Goal: Task Accomplishment & Management: Use online tool/utility

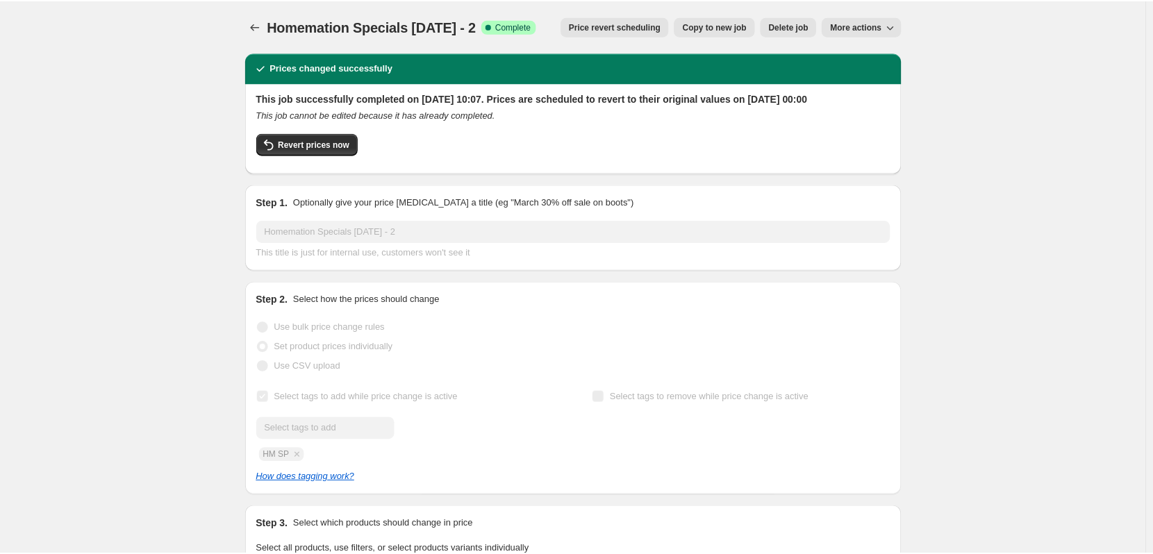
scroll to position [456, 0]
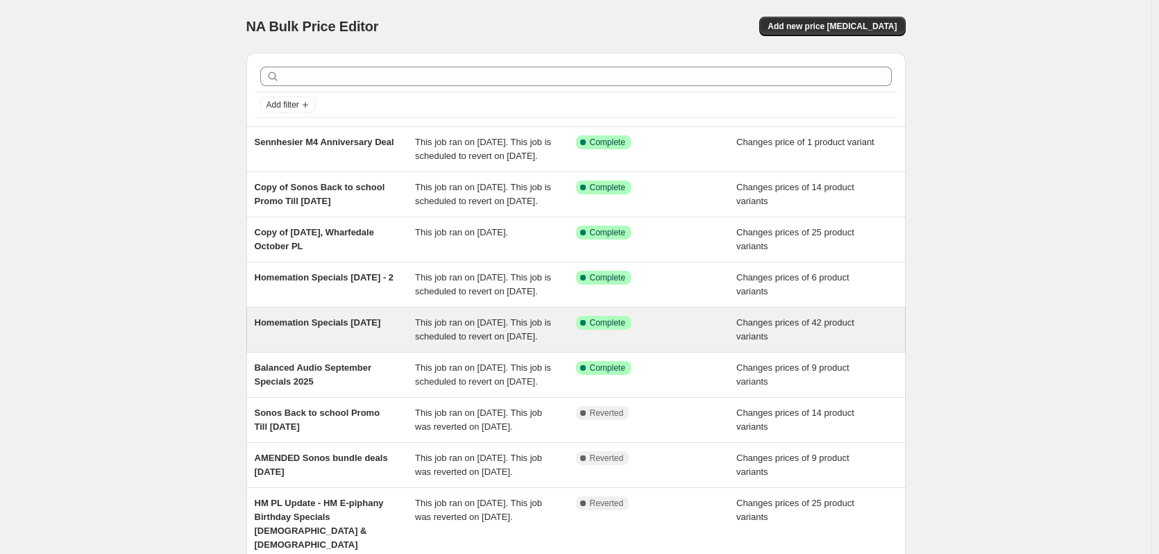
click at [324, 328] on span "Homemation Specials [DATE]" at bounding box center [318, 322] width 126 height 10
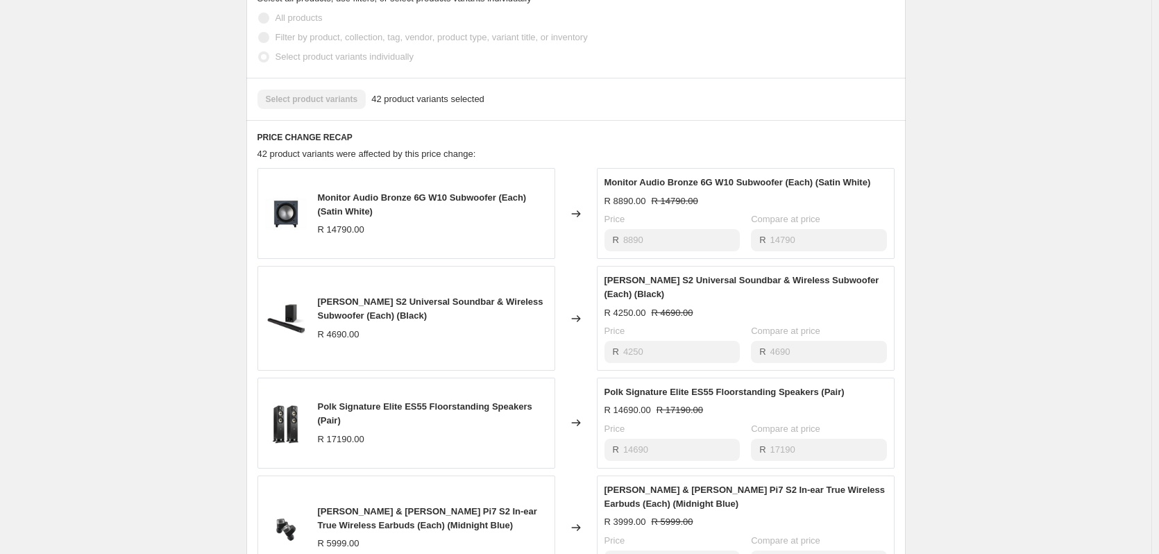
scroll to position [555, 0]
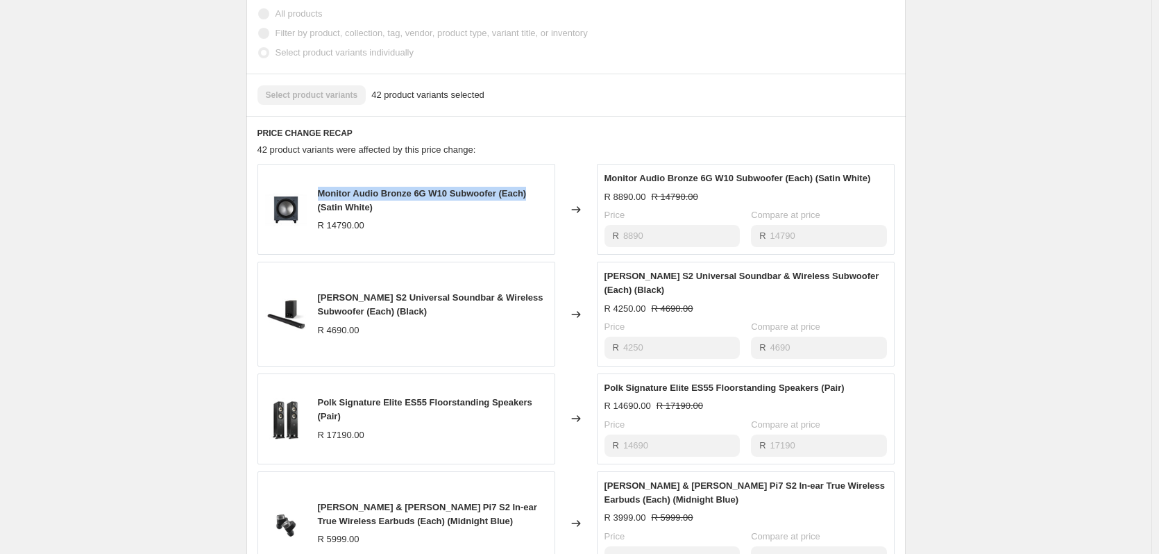
drag, startPoint x: 530, startPoint y: 205, endPoint x: 315, endPoint y: 194, distance: 215.5
click at [315, 194] on div "Monitor Audio Bronze 6G W10 Subwoofer (Each) (Satin White) R 14790.00" at bounding box center [407, 209] width 298 height 91
copy span "Monitor Audio Bronze 6G W10 Subwoofer (Each)"
